Goal: Task Accomplishment & Management: Complete application form

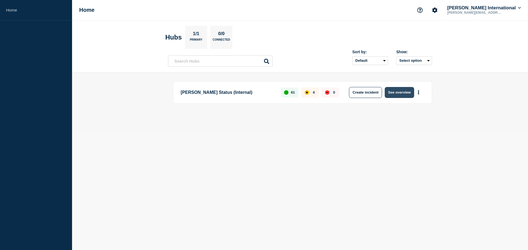
click at [403, 93] on button "See overview" at bounding box center [398, 92] width 29 height 11
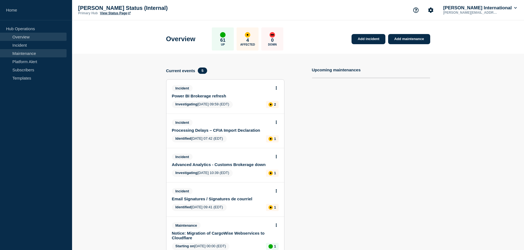
click at [21, 54] on link "Maintenance" at bounding box center [33, 53] width 67 height 8
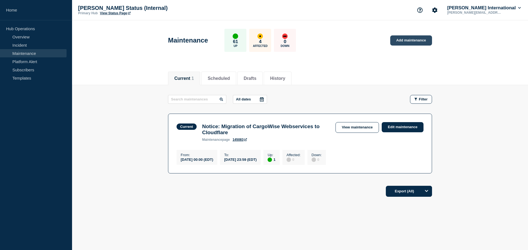
click at [412, 42] on link "Add maintenance" at bounding box center [411, 40] width 42 height 10
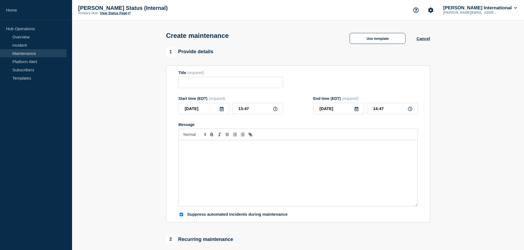
checkbox input "true"
click at [201, 84] on input "Title" at bounding box center [230, 82] width 104 height 11
type input "CargoWise Production Upgrade"
click at [219, 109] on icon at bounding box center [221, 109] width 4 height 4
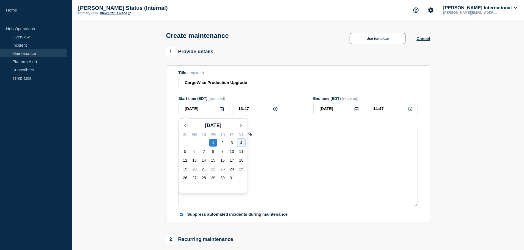
click at [240, 142] on div "4" at bounding box center [241, 143] width 8 height 8
type input "[DATE]"
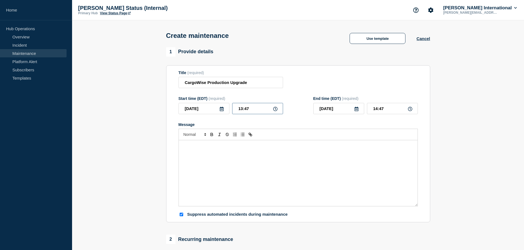
drag, startPoint x: 265, startPoint y: 111, endPoint x: 206, endPoint y: 110, distance: 59.1
click at [206, 110] on div "[DATE] 13:47" at bounding box center [230, 108] width 104 height 11
type input "21:00"
type input "22:00"
click at [356, 109] on icon at bounding box center [356, 109] width 4 height 4
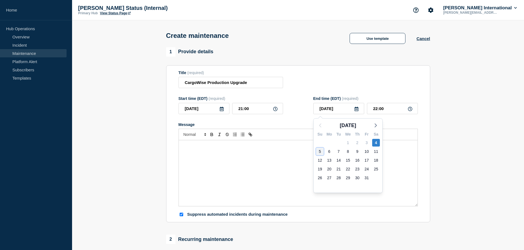
click at [319, 153] on div "5" at bounding box center [320, 152] width 8 height 8
type input "[DATE]"
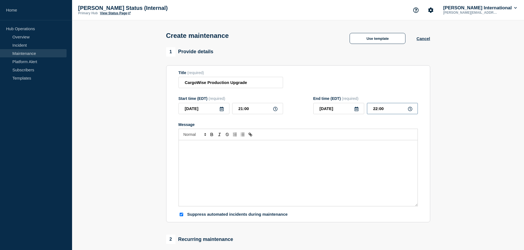
drag, startPoint x: 400, startPoint y: 110, endPoint x: 349, endPoint y: 107, distance: 50.9
click at [349, 107] on div "[DATE] 22:00" at bounding box center [365, 108] width 104 height 11
type input "02:00"
click at [286, 171] on div "Message" at bounding box center [298, 173] width 239 height 66
click at [288, 150] on div "We will be deploying a new upgrade in our CargoWise" at bounding box center [298, 173] width 239 height 66
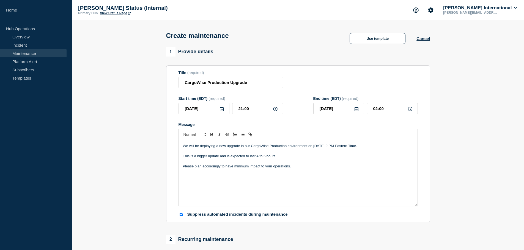
click at [243, 168] on p "Please plan accordingly to have minimum impact to your operations." at bounding box center [298, 166] width 230 height 5
click at [233, 169] on p "Please plan accordingly to have minimize the impact to your operations." at bounding box center [298, 166] width 230 height 5
click at [229, 167] on p "Please plan accordingly to have minimize the impact to your operations." at bounding box center [298, 166] width 230 height 5
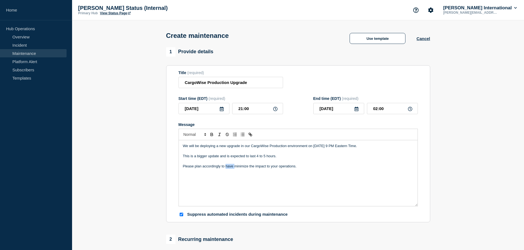
click at [229, 167] on p "Please plan accordingly to have minimize the impact to your operations." at bounding box center [298, 166] width 230 height 5
click at [311, 146] on p "We will be deploying a new upgrade in our CargoWise Production environment on […" at bounding box center [298, 146] width 230 height 5
click at [350, 147] on p "We will be deploying a new upgrade in our CargoWise Production environment [DAT…" at bounding box center [298, 146] width 230 height 5
click at [296, 189] on div "We will be deploying a new upgrade in our CargoWise Production environment [DAT…" at bounding box center [298, 173] width 239 height 66
drag, startPoint x: 395, startPoint y: 158, endPoint x: 313, endPoint y: 157, distance: 81.9
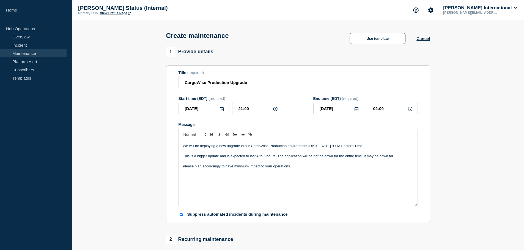
click at [313, 157] on p "This is a bigger update and is expected to last 4 to 5 hours. The application w…" at bounding box center [298, 156] width 230 height 5
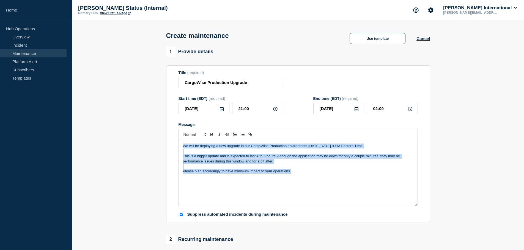
drag, startPoint x: 375, startPoint y: 197, endPoint x: 122, endPoint y: 117, distance: 265.5
click at [110, 126] on section "1 Provide details Title (required) CargoWise Production Upgrade Start time (EDT…" at bounding box center [298, 237] width 452 height 381
copy div "We will be deploying a new upgrade in our CargoWise Production environment [DAT…"
drag, startPoint x: 292, startPoint y: 178, endPoint x: 305, endPoint y: 178, distance: 13.8
click at [292, 178] on div "We will be deploying a new upgrade in our CargoWise Production environment [DAT…" at bounding box center [298, 173] width 239 height 66
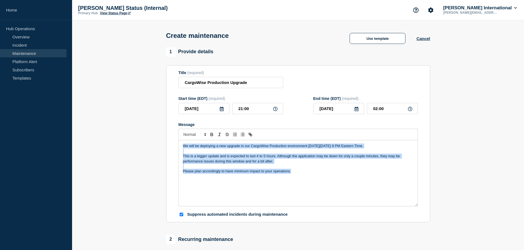
click at [312, 176] on div "We will be deploying a new upgrade in our CargoWise Production environment [DAT…" at bounding box center [298, 173] width 239 height 66
click at [256, 157] on p "This is a bigger update and is expected to last 4 to 5 hours. Although the appl…" at bounding box center [298, 159] width 230 height 10
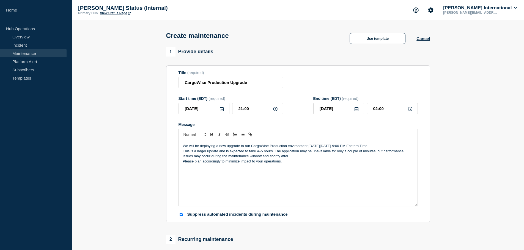
click at [390, 146] on p "We will be deploying a new upgrade to our CargoWise Production environment [DAT…" at bounding box center [298, 146] width 230 height 5
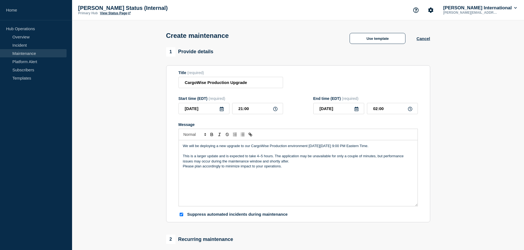
click at [306, 164] on p "This is a larger update and is expected to take 4–5 hours. The application may …" at bounding box center [298, 159] width 230 height 10
click at [182, 164] on div "We will be deploying a new upgrade to our CargoWise Production environment [DAT…" at bounding box center [298, 173] width 239 height 66
drag, startPoint x: 288, startPoint y: 162, endPoint x: 262, endPoint y: 162, distance: 26.7
click at [262, 162] on p "This is a larger update and is expected to take 4–5 hours. The application may …" at bounding box center [298, 159] width 230 height 10
drag, startPoint x: 300, startPoint y: 158, endPoint x: 306, endPoint y: 158, distance: 6.6
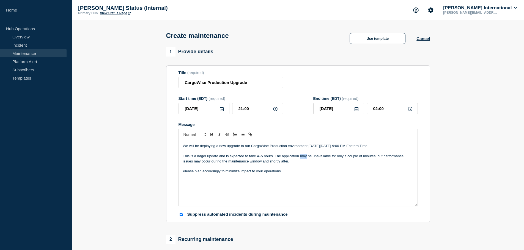
click at [306, 158] on p "This is a larger update and is expected to take 4–5 hours. The application may …" at bounding box center [298, 159] width 230 height 10
drag, startPoint x: 251, startPoint y: 84, endPoint x: 93, endPoint y: 77, distance: 158.2
click at [93, 77] on section "1 Provide details Title (required) CargoWise Production Upgrade Start time (EDT…" at bounding box center [298, 237] width 452 height 381
paste input "Scheduled maintenance — CargoWise Production"
drag, startPoint x: 215, startPoint y: 81, endPoint x: 142, endPoint y: 81, distance: 73.1
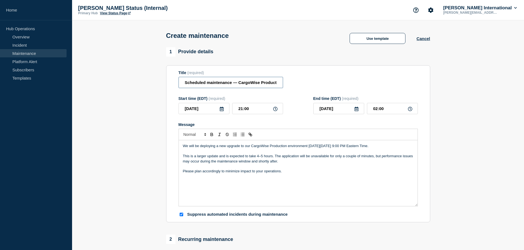
click at [142, 81] on section "1 Provide details Title (required) Scheduled maintenance — CargoWise Production…" at bounding box center [298, 237] width 452 height 381
click at [302, 182] on div "We will be deploying a new upgrade to our CargoWise Production environment [DAT…" at bounding box center [298, 173] width 239 height 66
drag, startPoint x: 262, startPoint y: 84, endPoint x: 302, endPoint y: 85, distance: 40.2
click at [302, 85] on div "Title (required) Scheduled maintenance — CargoWise Production" at bounding box center [297, 80] width 239 height 18
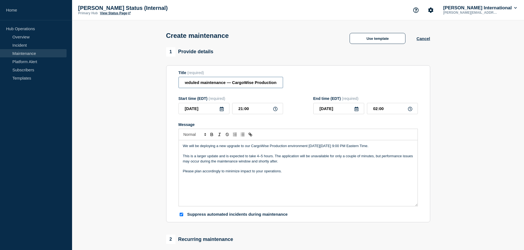
click at [231, 84] on input "Scheduled maintenance — CargoWise Production" at bounding box center [230, 82] width 104 height 11
drag, startPoint x: 203, startPoint y: 84, endPoint x: 170, endPoint y: 84, distance: 33.0
click at [170, 84] on section "Title (required) Scheduled maintenance — CargoWise Production Start time (EDT) …" at bounding box center [298, 143] width 264 height 157
click at [235, 83] on input "Scheduled maintenance — CargoWise Production" at bounding box center [230, 82] width 104 height 11
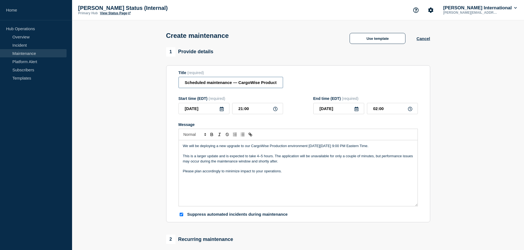
scroll to position [0, 6]
drag, startPoint x: 259, startPoint y: 84, endPoint x: 319, endPoint y: 83, distance: 59.9
click at [319, 83] on div "Title (required) Scheduled maintenance — CargoWise Production" at bounding box center [297, 80] width 239 height 18
click at [210, 84] on input "Scheduled maintenance — CargoWise" at bounding box center [230, 82] width 104 height 11
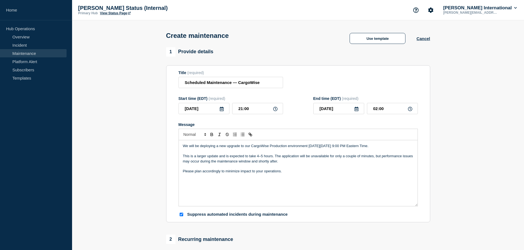
click at [318, 183] on div "We will be deploying a new upgrade to our CargoWise Production environment [DAT…" at bounding box center [298, 173] width 239 height 66
click at [236, 84] on input "Scheduled Maintenance — CargoWise" at bounding box center [230, 82] width 104 height 11
click at [312, 179] on div "We will be deploying a new upgrade to our CargoWise Production environment [DAT…" at bounding box center [298, 173] width 239 height 66
click at [270, 86] on input "Scheduled Maintenance - CargoWise" at bounding box center [230, 82] width 104 height 11
click at [274, 82] on input "CargoWise Production Upgrade" at bounding box center [230, 82] width 104 height 11
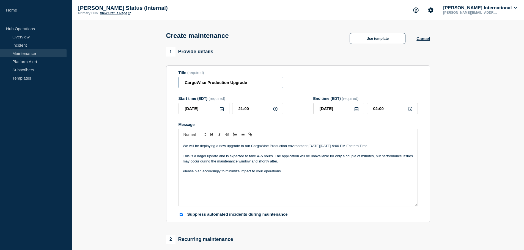
type input "CargoWise Production Upgrade"
click at [320, 183] on div "We will be deploying a new upgrade to our CargoWise Production environment [DAT…" at bounding box center [298, 173] width 239 height 66
drag, startPoint x: 276, startPoint y: 162, endPoint x: 251, endPoint y: 165, distance: 25.5
click at [251, 164] on p "This is a larger update and is expected to take 4–5 hours. The application will…" at bounding box center [298, 159] width 230 height 10
click at [296, 178] on div "We will be deploying a new upgrade to our CargoWise Production environment [DAT…" at bounding box center [298, 173] width 239 height 66
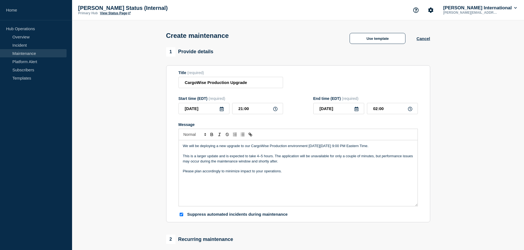
click at [260, 159] on p "This is a larger update and is expected to take 4–5 hours. The application will…" at bounding box center [298, 159] width 230 height 10
click at [363, 182] on div "We will be deploying a new upgrade to our CargoWise Production environment [DAT…" at bounding box center [298, 173] width 239 height 66
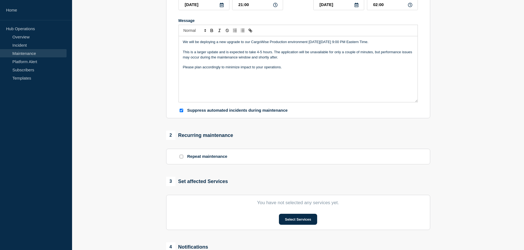
scroll to position [137, 0]
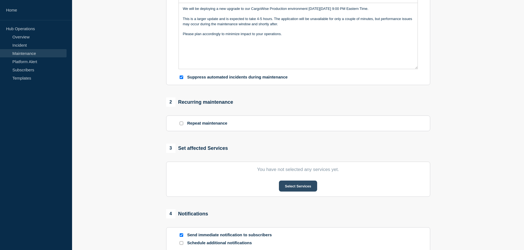
click at [314, 188] on button "Select Services" at bounding box center [298, 186] width 38 height 11
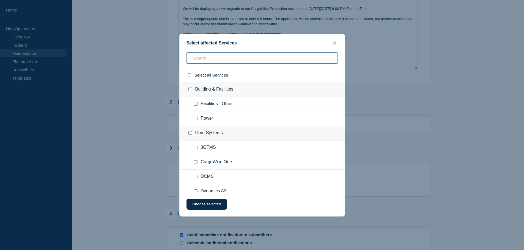
click at [214, 59] on input "text" at bounding box center [261, 57] width 151 height 11
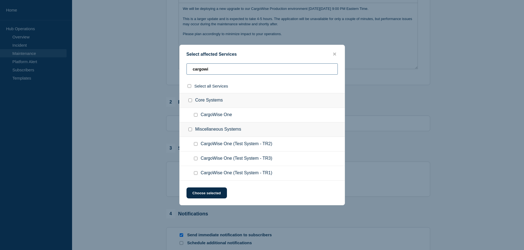
type input "cargowi"
click at [194, 117] on input "CargoWise One checkbox" at bounding box center [196, 115] width 4 height 4
checkbox input "true"
click at [200, 192] on button "Choose selected" at bounding box center [206, 193] width 40 height 11
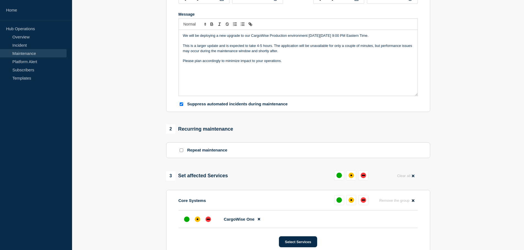
scroll to position [110, 0]
click at [200, 220] on div at bounding box center [197, 220] width 10 height 10
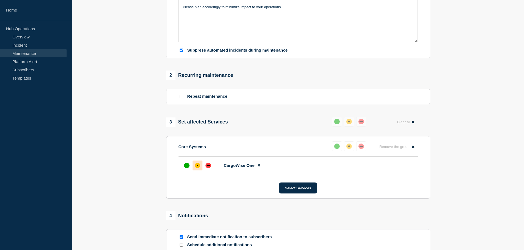
scroll to position [247, 0]
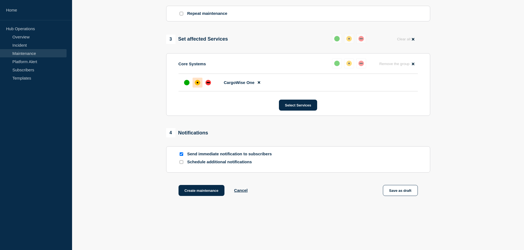
click at [182, 164] on input "Schedule additional notifications" at bounding box center [181, 163] width 4 height 4
checkbox input "true"
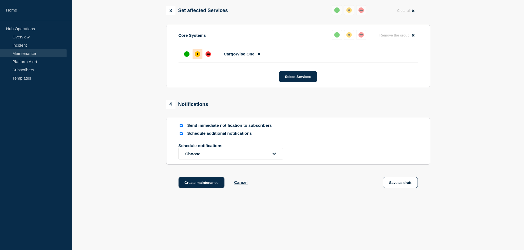
scroll to position [278, 0]
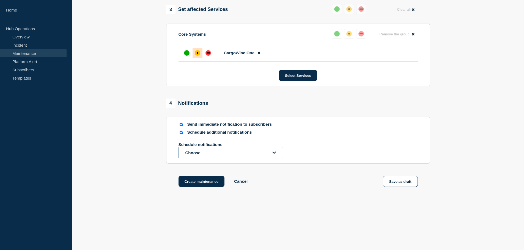
click at [217, 153] on button "Choose" at bounding box center [230, 153] width 104 height 12
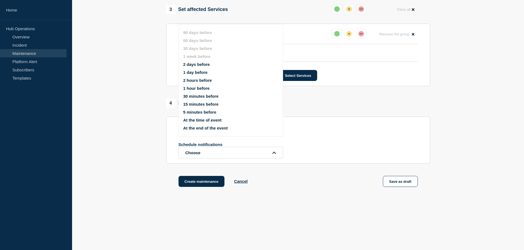
click at [203, 95] on button "30 minutes before" at bounding box center [200, 96] width 35 height 5
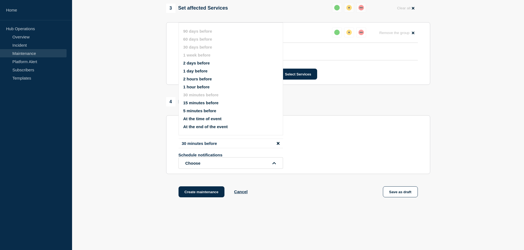
click at [206, 81] on button "2 hours before" at bounding box center [197, 79] width 29 height 5
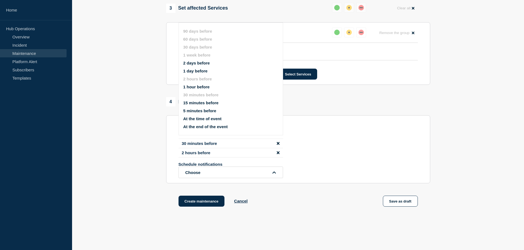
click at [205, 110] on button "5 minutes before" at bounding box center [199, 111] width 33 height 5
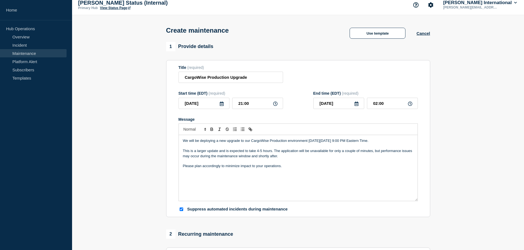
scroll to position [4, 0]
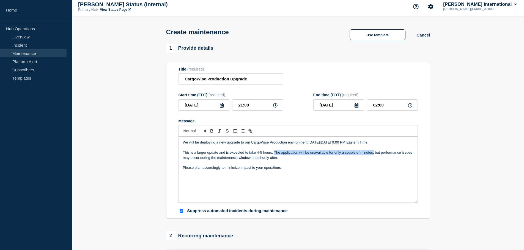
drag, startPoint x: 275, startPoint y: 153, endPoint x: 373, endPoint y: 153, distance: 98.7
click at [373, 153] on p "This is a larger update and is expected to take 4-5 hours. The application will…" at bounding box center [298, 155] width 230 height 10
click at [273, 154] on p "This is a larger update and is expected to take 4-5 hours. The application will…" at bounding box center [298, 155] width 230 height 10
drag, startPoint x: 274, startPoint y: 153, endPoint x: 372, endPoint y: 153, distance: 98.7
click at [372, 153] on p "This is a larger update and is expected to take 4-5 hours. The application will…" at bounding box center [298, 155] width 230 height 10
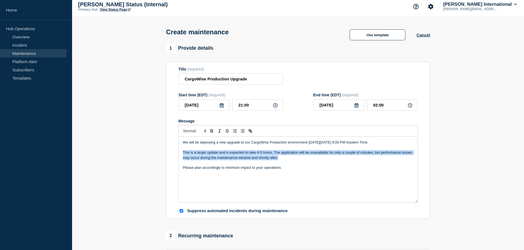
drag, startPoint x: 282, startPoint y: 161, endPoint x: 145, endPoint y: 153, distance: 137.4
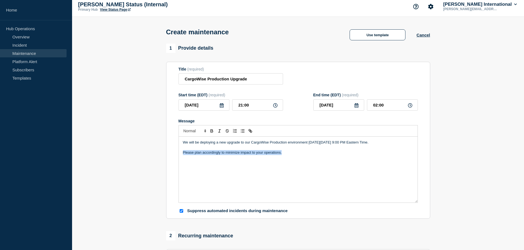
drag, startPoint x: 320, startPoint y: 156, endPoint x: 116, endPoint y: 156, distance: 203.9
click at [410, 148] on div "We will be deploying a new upgrade to our CargoWise Production environment [DAT…" at bounding box center [298, 170] width 239 height 66
drag, startPoint x: 228, startPoint y: 152, endPoint x: 294, endPoint y: 153, distance: 65.4
click at [294, 153] on p "Please note that this update is going to be running a bit longer." at bounding box center [298, 152] width 230 height 5
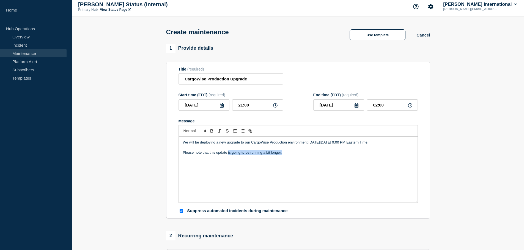
click at [305, 157] on div "We will be deploying a new upgrade to our CargoWise Production environment [DAT…" at bounding box center [298, 170] width 239 height 66
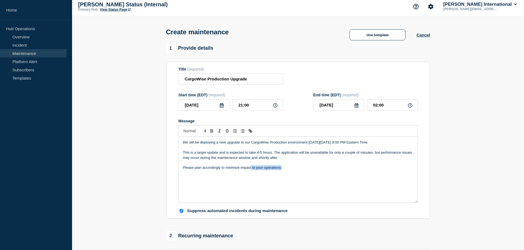
drag, startPoint x: 299, startPoint y: 175, endPoint x: 251, endPoint y: 169, distance: 48.7
click at [251, 169] on div "We will be deploying a new upgrade to our CargoWise Production environment [DAT…" at bounding box center [298, 170] width 239 height 66
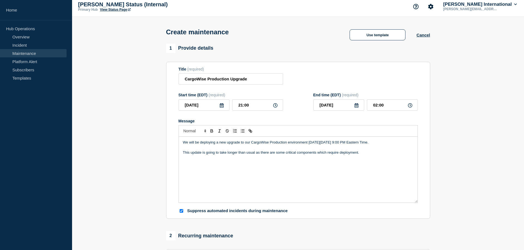
click at [377, 157] on div "We will be deploying a new upgrade to our CargoWise Production environment [DAT…" at bounding box center [298, 170] width 239 height 66
drag, startPoint x: 203, startPoint y: 153, endPoint x: 218, endPoint y: 153, distance: 15.1
click at [218, 153] on p "This update is going to take longer than usual as there are some critical compo…" at bounding box center [298, 152] width 230 height 5
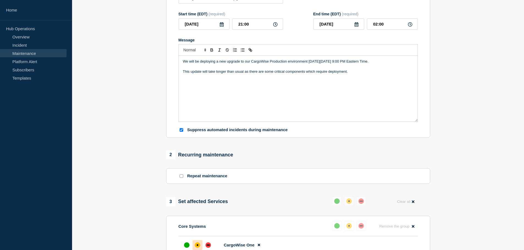
scroll to position [137, 0]
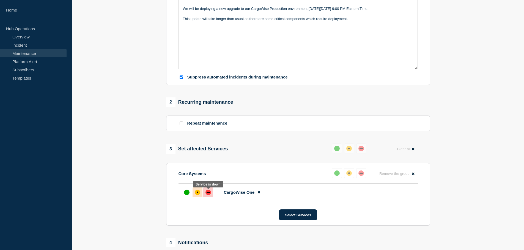
click at [210, 195] on div "down" at bounding box center [207, 192] width 5 height 5
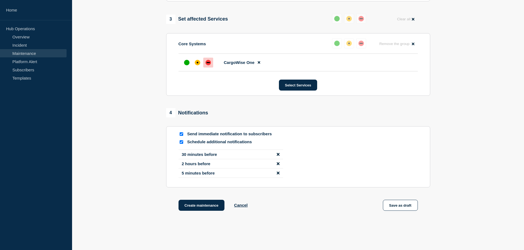
scroll to position [293, 0]
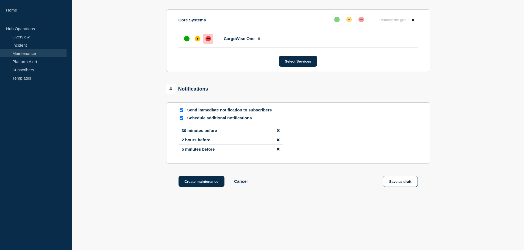
click at [277, 129] on icon "disable notification 30 minutes before" at bounding box center [277, 131] width 3 height 4
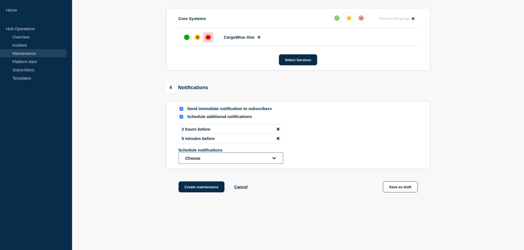
click at [263, 159] on button "Choose" at bounding box center [230, 159] width 104 height 12
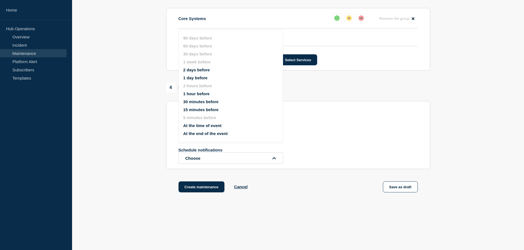
click at [199, 78] on button "1 day before" at bounding box center [195, 78] width 24 height 5
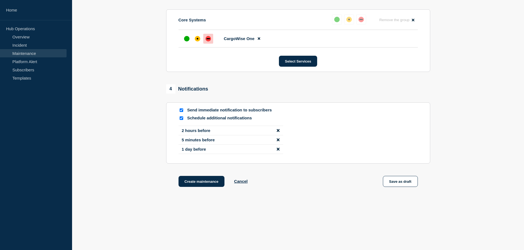
click at [277, 141] on icon "disable notification 5 minutes before" at bounding box center [277, 140] width 3 height 3
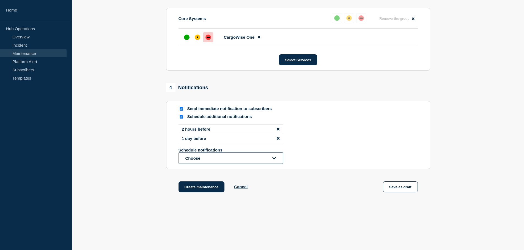
click at [218, 159] on button "Choose" at bounding box center [230, 159] width 104 height 12
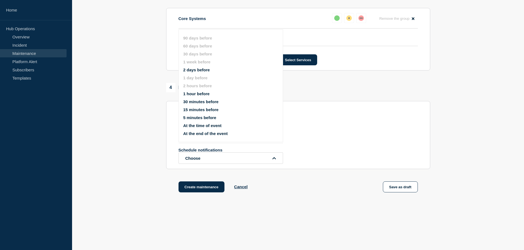
click at [204, 101] on button "30 minutes before" at bounding box center [200, 101] width 35 height 5
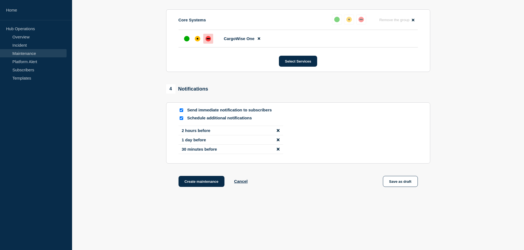
click at [276, 130] on icon "disable notification 2 hours before" at bounding box center [277, 131] width 3 height 4
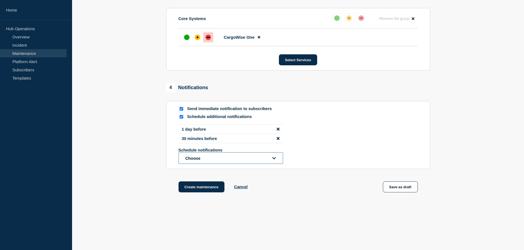
click at [223, 161] on button "Choose" at bounding box center [230, 159] width 104 height 12
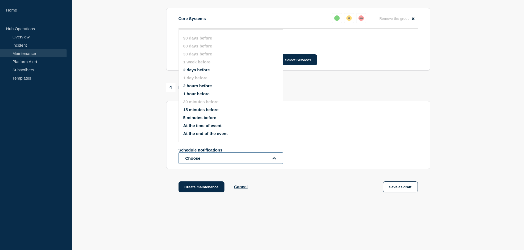
click at [233, 161] on button "Choose" at bounding box center [230, 159] width 104 height 12
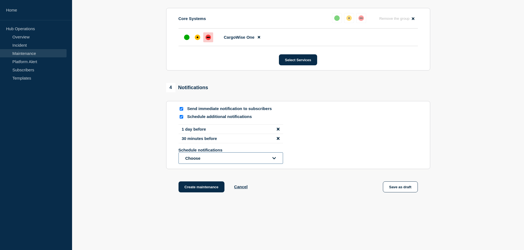
click at [258, 164] on button "Choose" at bounding box center [230, 159] width 104 height 12
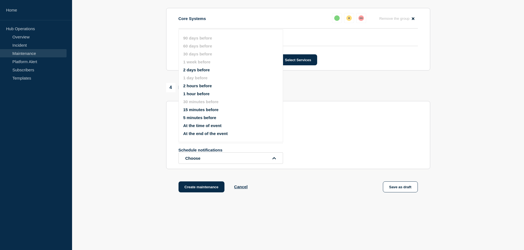
click at [213, 70] on li "2 days before" at bounding box center [235, 70] width 104 height 5
click at [193, 70] on button "2 days before" at bounding box center [196, 70] width 27 height 5
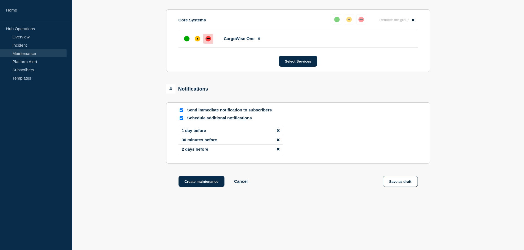
click at [280, 140] on li "30 minutes before" at bounding box center [230, 139] width 104 height 9
click at [278, 139] on icon "disable notification 30 minutes before" at bounding box center [277, 140] width 3 height 4
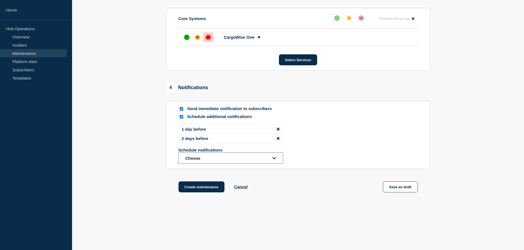
click at [191, 160] on button "Choose" at bounding box center [230, 159] width 104 height 12
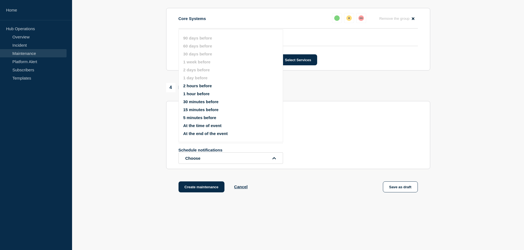
click at [198, 96] on button "1 hour before" at bounding box center [196, 94] width 26 height 5
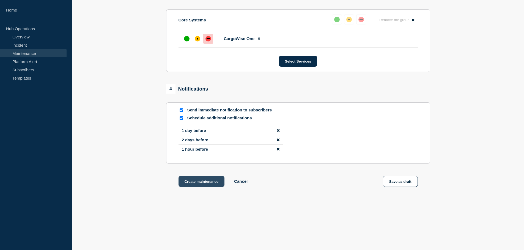
click at [187, 183] on button "Create maintenance" at bounding box center [201, 181] width 46 height 11
